Goal: Find contact information: Find contact information

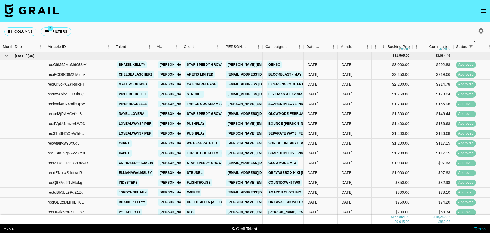
click at [481, 31] on icon "button" at bounding box center [481, 31] width 7 height 7
select select "[DATE]"
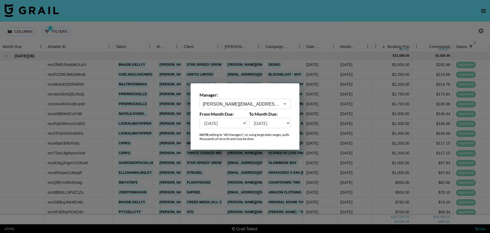
click at [240, 102] on input "[PERSON_NAME][EMAIL_ADDRESS][DOMAIN_NAME]" at bounding box center [241, 104] width 77 height 6
click at [243, 119] on li "[PERSON_NAME][EMAIL_ADDRESS][DOMAIN_NAME]" at bounding box center [245, 118] width 91 height 14
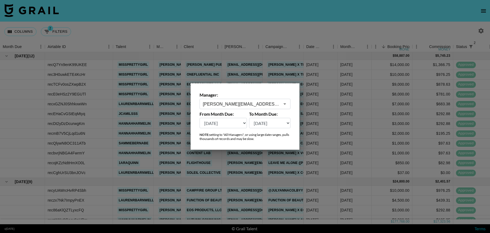
type input "[PERSON_NAME][EMAIL_ADDRESS][DOMAIN_NAME]"
click at [231, 23] on div at bounding box center [245, 116] width 490 height 233
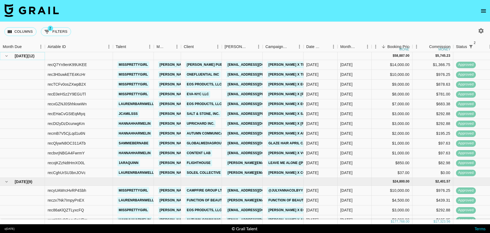
click at [7, 56] on icon "hide children" at bounding box center [6, 56] width 2 height 2
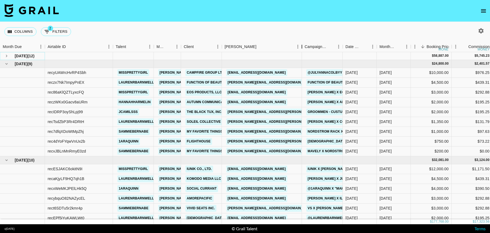
drag, startPoint x: 263, startPoint y: 47, endPoint x: 305, endPoint y: 47, distance: 41.7
click at [305, 47] on div "Booker" at bounding box center [302, 46] width 7 height 11
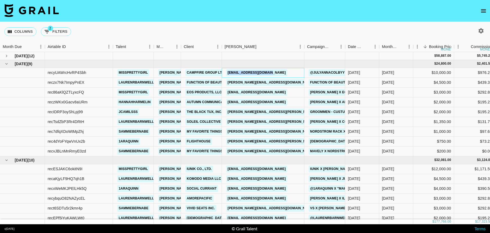
drag, startPoint x: 289, startPoint y: 72, endPoint x: 228, endPoint y: 72, distance: 61.3
click at [228, 72] on div "[EMAIL_ADDRESS][DOMAIN_NAME]" at bounding box center [263, 73] width 83 height 10
copy link "[EMAIL_ADDRESS][DOMAIN_NAME]"
click at [244, 70] on link "[EMAIL_ADDRESS][DOMAIN_NAME]" at bounding box center [256, 72] width 61 height 7
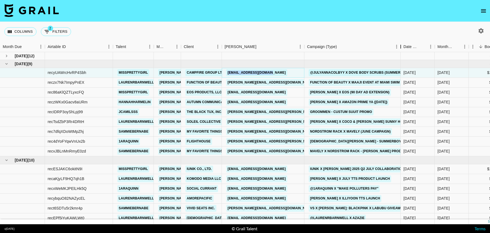
drag, startPoint x: 347, startPoint y: 49, endPoint x: 402, endPoint y: 46, distance: 55.4
click at [402, 46] on div "Campaign (Type)" at bounding box center [401, 46] width 7 height 11
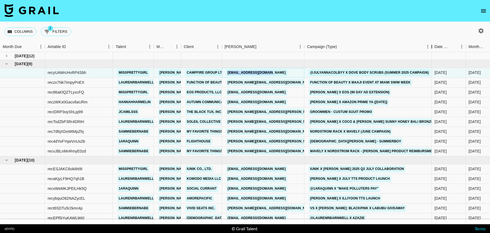
drag, startPoint x: 402, startPoint y: 46, endPoint x: 433, endPoint y: 41, distance: 31.5
click at [433, 41] on div "Campaign (Type)" at bounding box center [432, 46] width 7 height 11
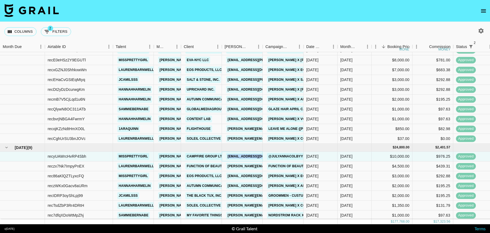
scroll to position [35, 0]
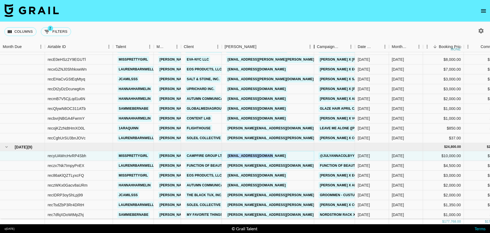
drag, startPoint x: 263, startPoint y: 46, endPoint x: 314, endPoint y: 47, distance: 51.5
click at [314, 47] on div "Booker" at bounding box center [314, 46] width 7 height 11
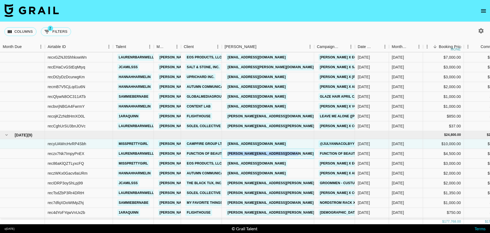
drag, startPoint x: 308, startPoint y: 153, endPoint x: 227, endPoint y: 153, distance: 81.7
click at [227, 153] on div "[PERSON_NAME][EMAIL_ADDRESS][DOMAIN_NAME]" at bounding box center [268, 154] width 92 height 10
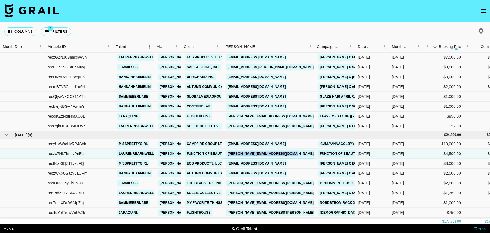
copy link "[PERSON_NAME][EMAIL_ADDRESS][DOMAIN_NAME]"
click at [309, 153] on div "[PERSON_NAME][EMAIL_ADDRESS][DOMAIN_NAME]" at bounding box center [268, 154] width 92 height 10
drag, startPoint x: 308, startPoint y: 153, endPoint x: 289, endPoint y: 148, distance: 19.8
click at [288, 149] on div "[PERSON_NAME][EMAIL_ADDRESS][DOMAIN_NAME]" at bounding box center [268, 154] width 92 height 10
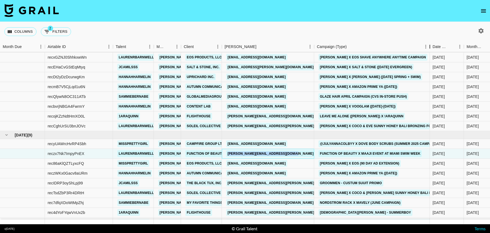
drag, startPoint x: 355, startPoint y: 49, endPoint x: 432, endPoint y: 55, distance: 76.8
click at [432, 55] on div "Month Due Airtable ID Talent Manager Client [PERSON_NAME] Campaign (Type) Date …" at bounding box center [245, 132] width 490 height 183
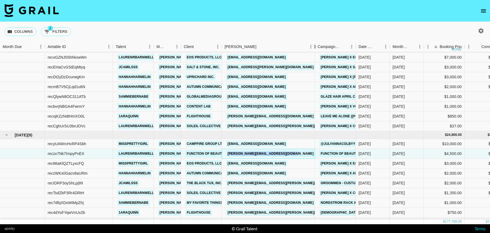
drag, startPoint x: 262, startPoint y: 49, endPoint x: 315, endPoint y: 57, distance: 52.9
click at [315, 57] on div "Month Due Airtable ID Talent Manager Client [PERSON_NAME] Campaign (Type) Date …" at bounding box center [245, 132] width 490 height 183
click at [306, 162] on div "[EMAIL_ADDRESS][DOMAIN_NAME]" at bounding box center [268, 164] width 93 height 10
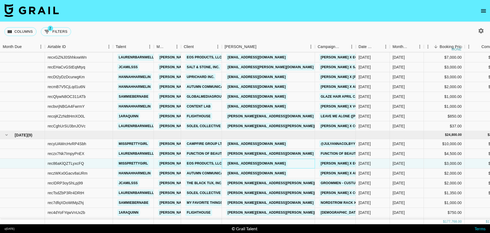
drag, startPoint x: 302, startPoint y: 163, endPoint x: 227, endPoint y: 164, distance: 75.5
click at [227, 164] on div "[EMAIL_ADDRESS][DOMAIN_NAME]" at bounding box center [268, 164] width 93 height 10
copy link "[EMAIL_ADDRESS][DOMAIN_NAME]"
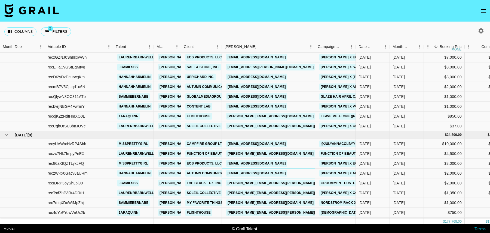
drag, startPoint x: 308, startPoint y: 175, endPoint x: 236, endPoint y: 174, distance: 71.9
click at [235, 174] on div "[EMAIL_ADDRESS][DOMAIN_NAME]" at bounding box center [268, 173] width 93 height 10
click at [308, 174] on div "[EMAIL_ADDRESS][DOMAIN_NAME]" at bounding box center [268, 173] width 93 height 10
drag, startPoint x: 304, startPoint y: 174, endPoint x: 228, endPoint y: 173, distance: 75.7
click at [228, 173] on div "[EMAIL_ADDRESS][DOMAIN_NAME]" at bounding box center [268, 173] width 93 height 10
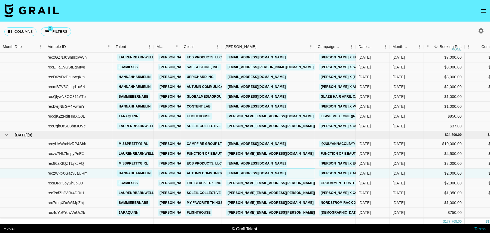
copy link "[EMAIL_ADDRESS][DOMAIN_NAME]"
click at [301, 182] on div "[PERSON_NAME][EMAIL_ADDRESS][PERSON_NAME][DOMAIN_NAME]" at bounding box center [268, 183] width 93 height 10
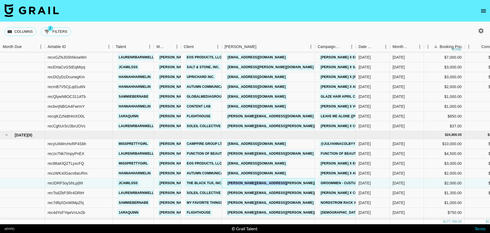
drag, startPoint x: 301, startPoint y: 182, endPoint x: 228, endPoint y: 184, distance: 73.3
click at [228, 184] on div "[PERSON_NAME][EMAIL_ADDRESS][PERSON_NAME][DOMAIN_NAME]" at bounding box center [268, 183] width 93 height 10
copy link "[PERSON_NAME][EMAIL_ADDRESS][PERSON_NAME][DOMAIN_NAME]"
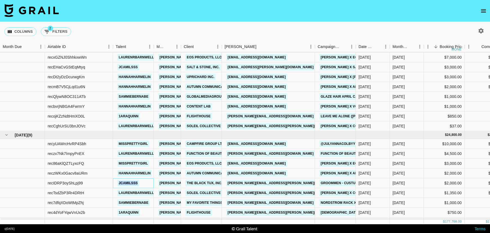
drag, startPoint x: 144, startPoint y: 183, endPoint x: 117, endPoint y: 183, distance: 27.0
click at [117, 183] on div "jcamilsss" at bounding box center [133, 183] width 41 height 10
copy link "jcamilsss"
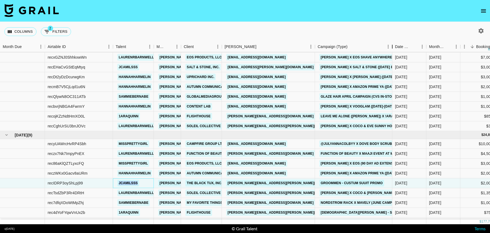
drag, startPoint x: 356, startPoint y: 46, endPoint x: 399, endPoint y: 47, distance: 42.8
click at [396, 47] on div "Campaign (Type)" at bounding box center [392, 46] width 7 height 11
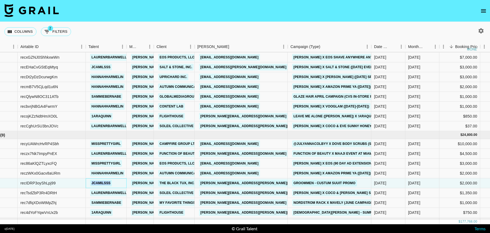
scroll to position [54, 27]
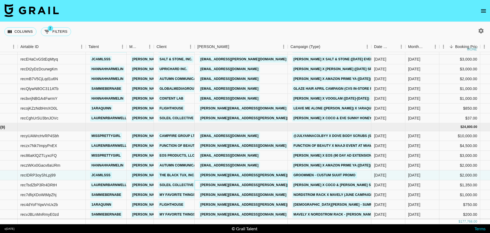
click at [285, 184] on div "[PERSON_NAME][EMAIL_ADDRESS][PERSON_NAME][DOMAIN_NAME]" at bounding box center [241, 185] width 93 height 10
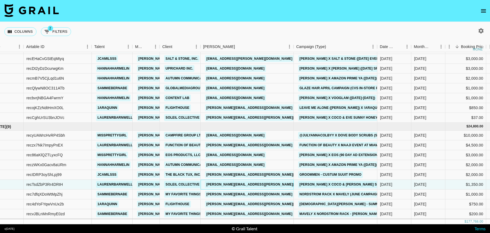
scroll to position [55, 20]
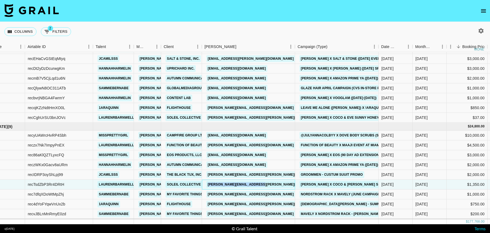
drag, startPoint x: 282, startPoint y: 186, endPoint x: 206, endPoint y: 185, distance: 76.0
click at [206, 185] on div "[PERSON_NAME][EMAIL_ADDRESS][PERSON_NAME][DOMAIN_NAME]" at bounding box center [248, 185] width 93 height 10
copy link "[PERSON_NAME][EMAIL_ADDRESS][PERSON_NAME][DOMAIN_NAME]"
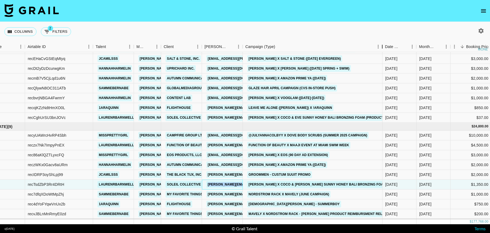
drag, startPoint x: 283, startPoint y: 44, endPoint x: 382, endPoint y: 51, distance: 99.1
click at [382, 51] on div "Campaign (Type)" at bounding box center [382, 46] width 7 height 11
drag, startPoint x: 94, startPoint y: 187, endPoint x: 134, endPoint y: 187, distance: 39.2
click at [134, 187] on div "laurenrbarnwell" at bounding box center [113, 185] width 41 height 10
copy link "laurenrbarnwell"
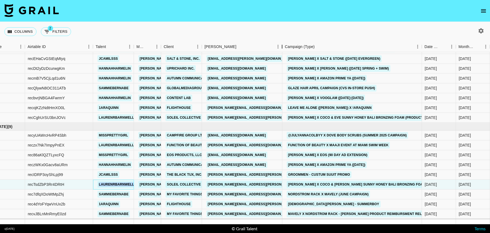
drag, startPoint x: 244, startPoint y: 47, endPoint x: 294, endPoint y: 48, distance: 49.9
click at [286, 48] on div "Booker" at bounding box center [282, 46] width 7 height 11
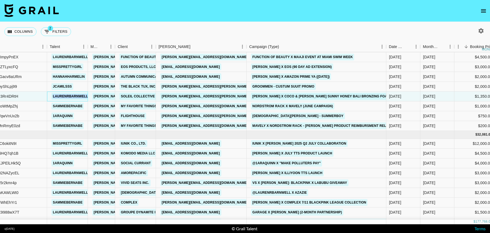
scroll to position [143, 43]
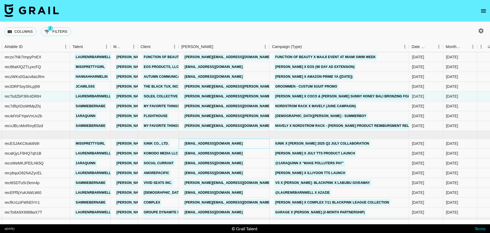
click at [244, 142] on div "[EMAIL_ADDRESS][DOMAIN_NAME]" at bounding box center [224, 144] width 91 height 10
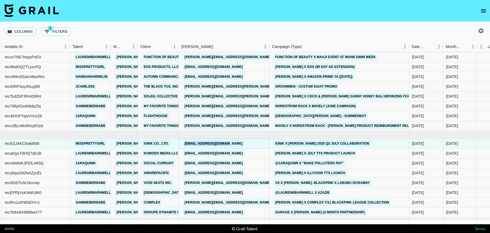
drag, startPoint x: 238, startPoint y: 143, endPoint x: 183, endPoint y: 143, distance: 55.6
click at [183, 143] on div "[EMAIL_ADDRESS][DOMAIN_NAME]" at bounding box center [224, 144] width 91 height 10
copy link "[EMAIL_ADDRESS][DOMAIN_NAME]"
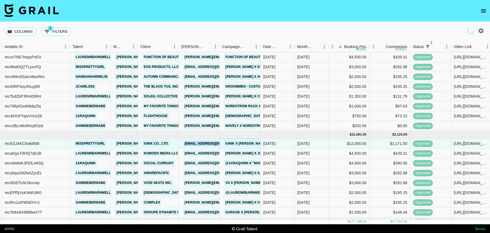
click at [220, 141] on div "iUNIK x [PERSON_NAME] 2025 Q2 July Collaboration" at bounding box center [240, 144] width 41 height 10
click at [210, 143] on link "[EMAIL_ADDRESS][DOMAIN_NAME]" at bounding box center [213, 143] width 61 height 7
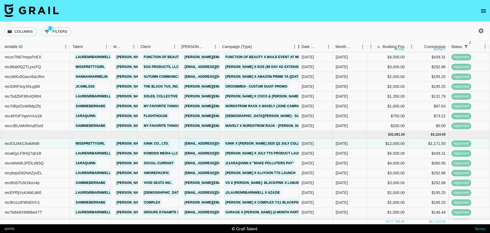
drag, startPoint x: 259, startPoint y: 46, endPoint x: 298, endPoint y: 47, distance: 39.3
click at [298, 47] on div "Campaign (Type)" at bounding box center [299, 46] width 7 height 11
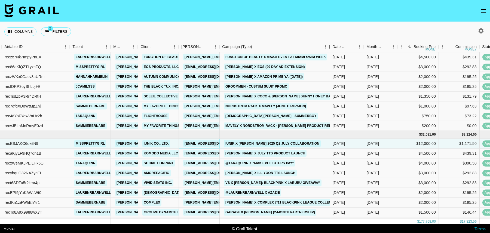
drag, startPoint x: 298, startPoint y: 47, endPoint x: 336, endPoint y: 53, distance: 38.0
click at [336, 53] on div "Month Due Airtable ID Talent Manager Client [PERSON_NAME] Campaign (Type) Date …" at bounding box center [245, 132] width 490 height 183
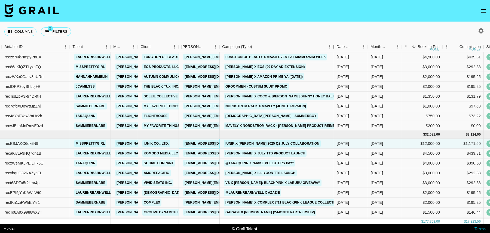
drag, startPoint x: 262, startPoint y: 46, endPoint x: 335, endPoint y: 47, distance: 73.6
click at [335, 46] on div "Campaign (Type)" at bounding box center [334, 46] width 7 height 11
drag, startPoint x: 220, startPoint y: 48, endPoint x: 281, endPoint y: 48, distance: 61.0
click at [223, 48] on div "Booker" at bounding box center [220, 46] width 7 height 11
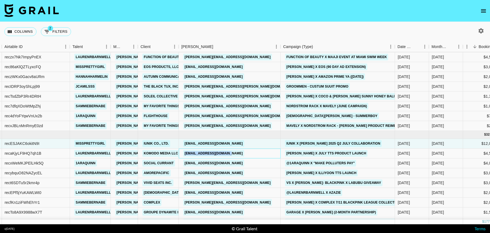
drag, startPoint x: 241, startPoint y: 154, endPoint x: 181, endPoint y: 154, distance: 60.5
click at [181, 154] on div "[EMAIL_ADDRESS][DOMAIN_NAME]" at bounding box center [230, 153] width 102 height 10
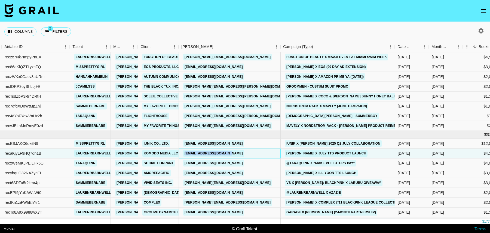
copy link "[EMAIL_ADDRESS][DOMAIN_NAME]"
click at [219, 152] on link "[EMAIL_ADDRESS][DOMAIN_NAME]" at bounding box center [213, 153] width 61 height 7
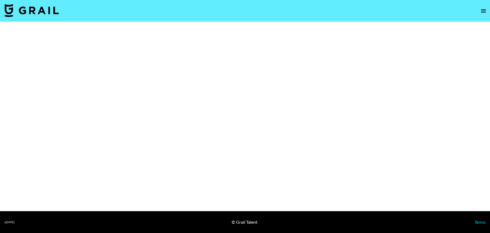
select select "Multi"
select select "Brand"
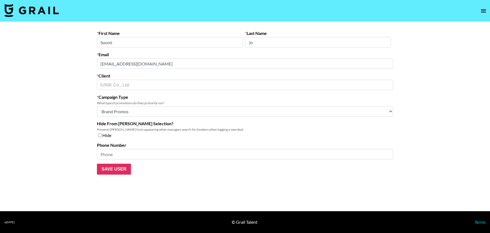
click at [122, 42] on input "Soomi" at bounding box center [170, 42] width 146 height 10
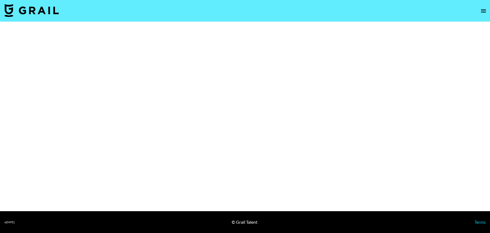
select select "Brand"
